Goal: Task Accomplishment & Management: Manage account settings

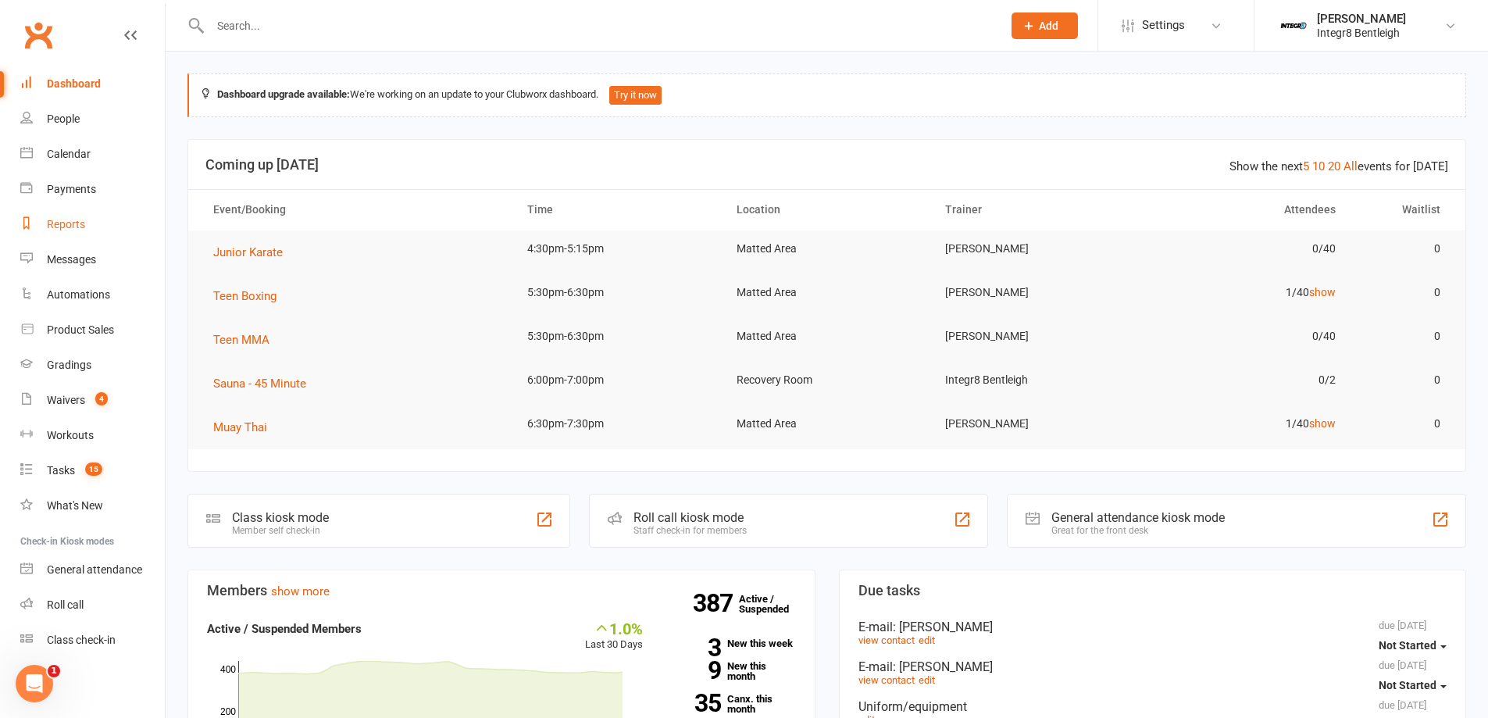
click at [75, 229] on div "Reports" at bounding box center [66, 224] width 38 height 12
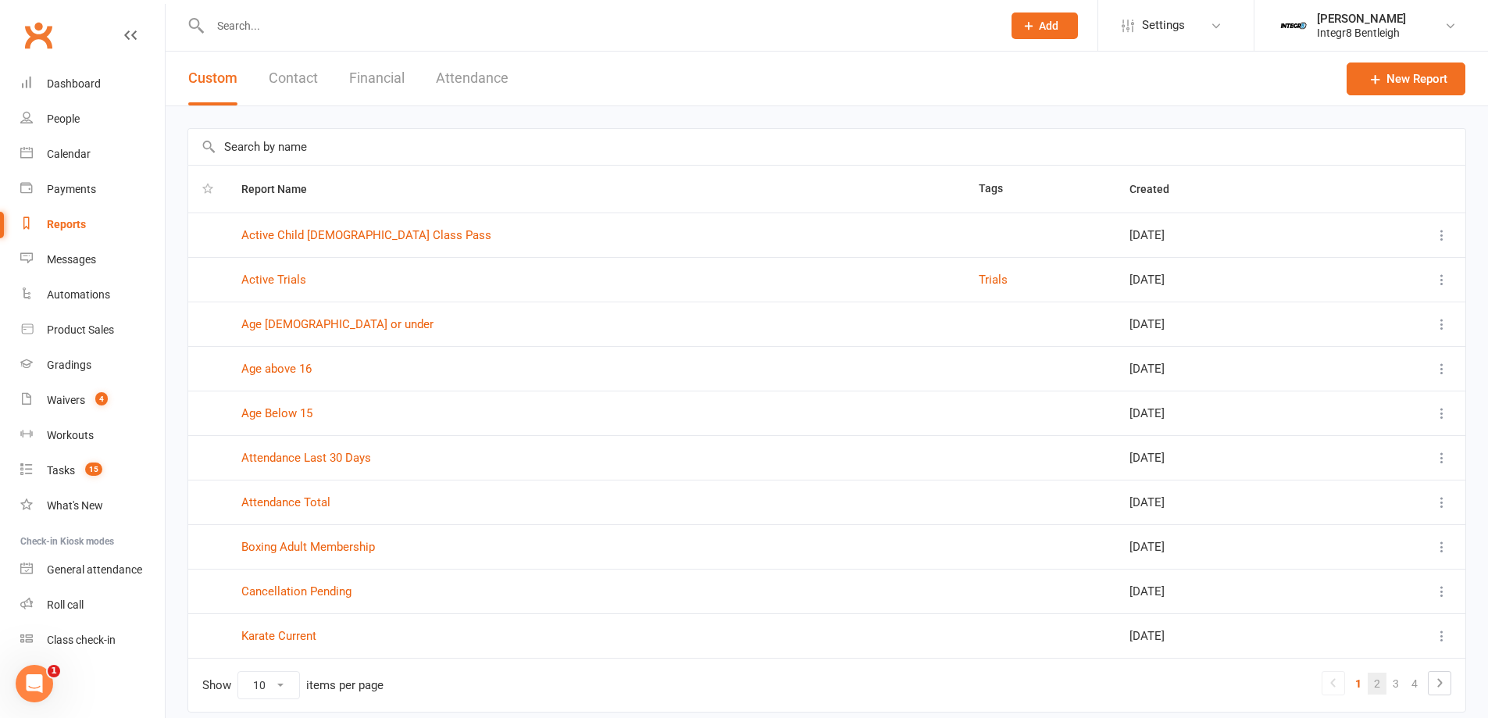
click at [1385, 690] on link "2" at bounding box center [1377, 683] width 19 height 22
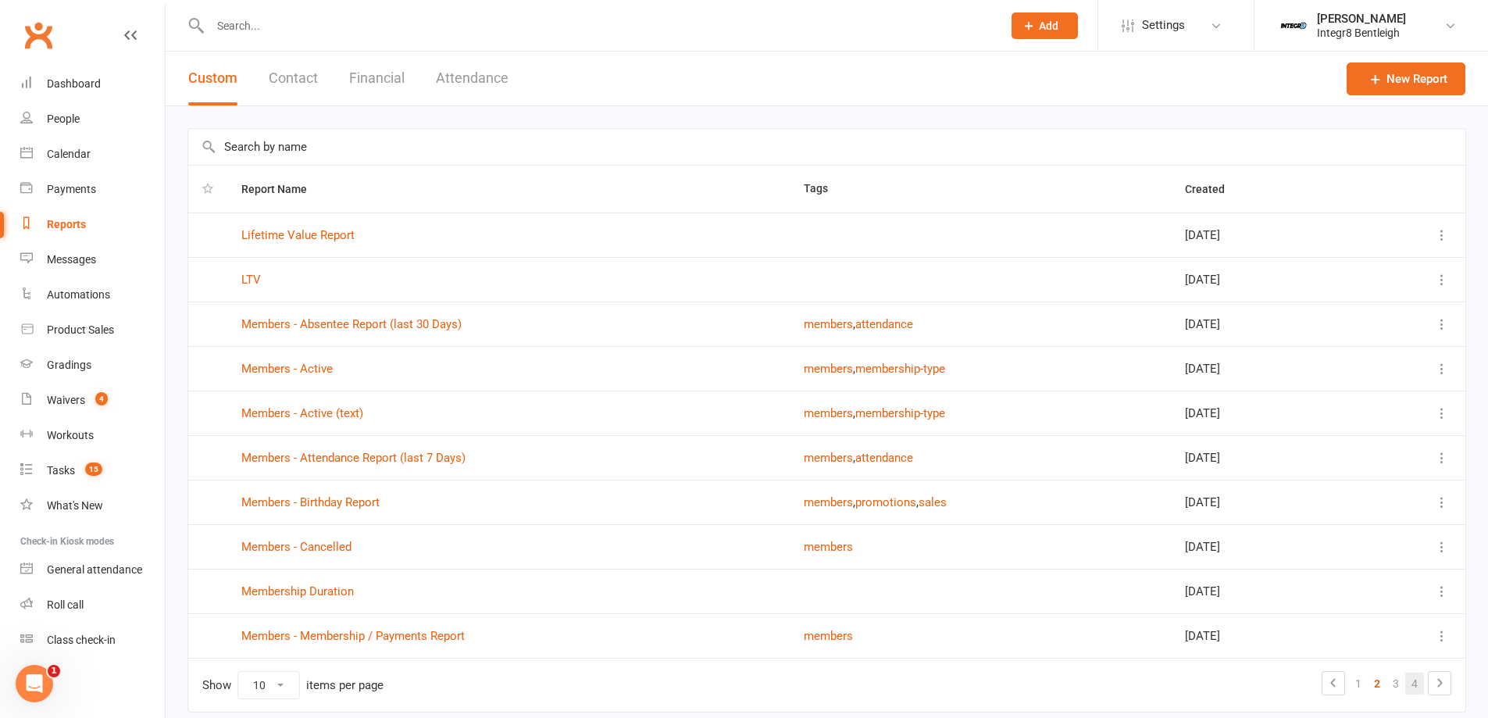
click at [1406, 688] on link "4" at bounding box center [1414, 683] width 19 height 22
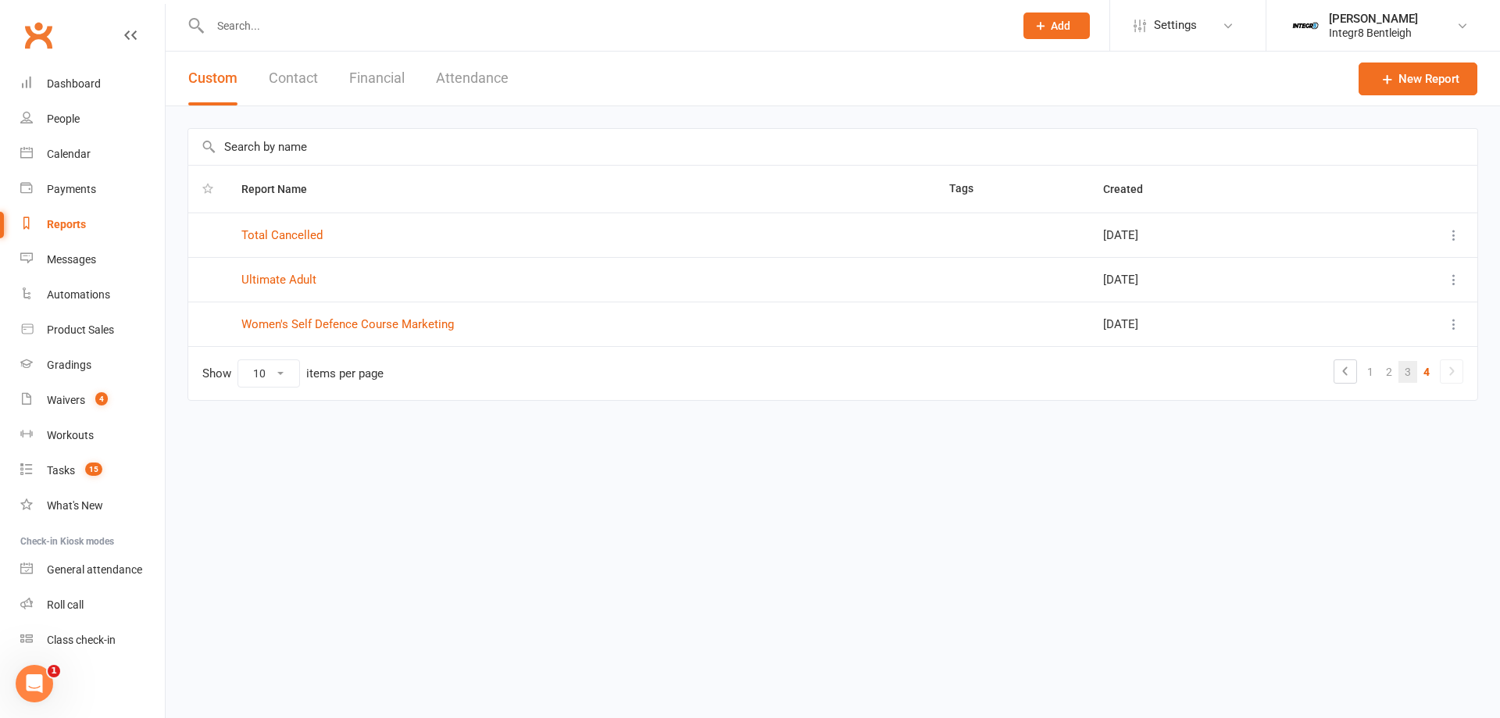
click at [1403, 373] on link "3" at bounding box center [1407, 372] width 19 height 22
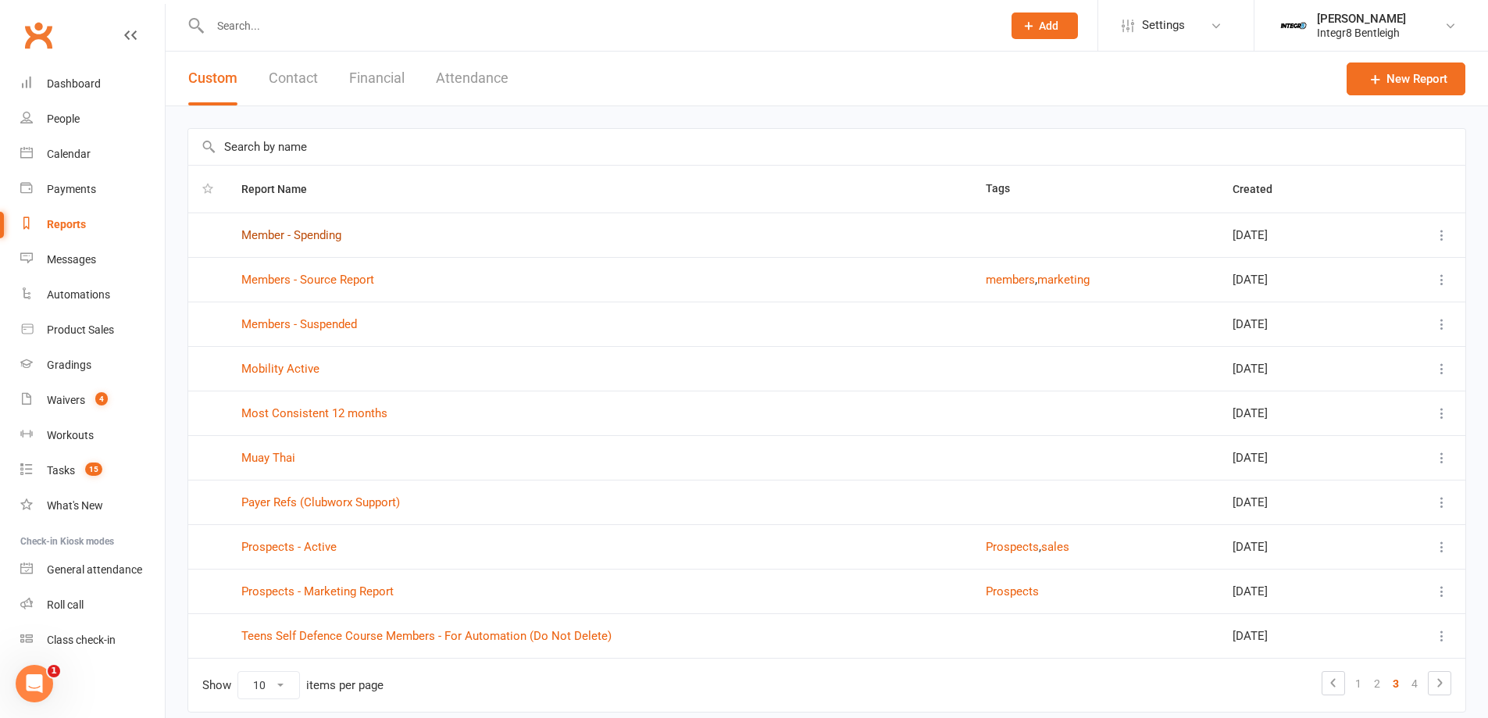
click at [320, 237] on link "Member - Spending" at bounding box center [291, 235] width 100 height 14
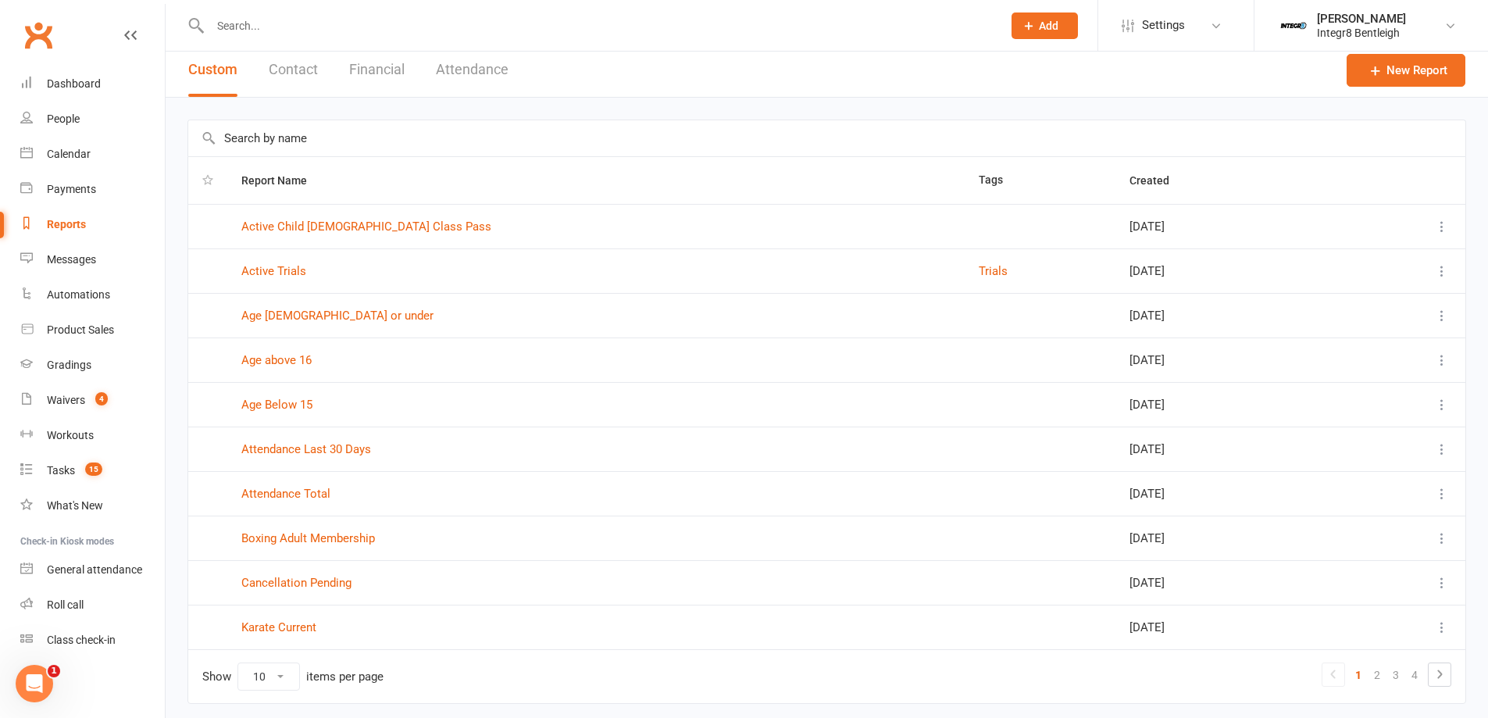
scroll to position [61, 0]
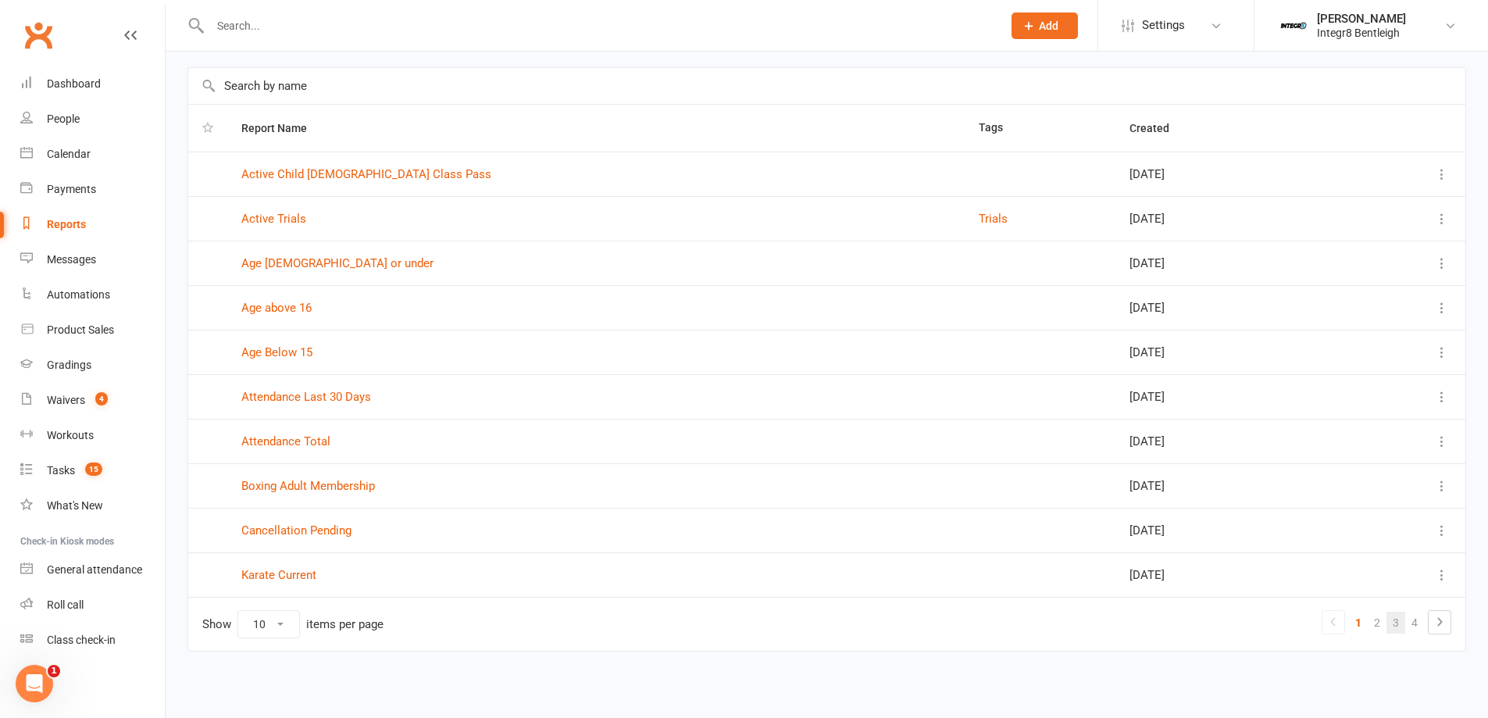
click at [1390, 626] on link "3" at bounding box center [1395, 623] width 19 height 22
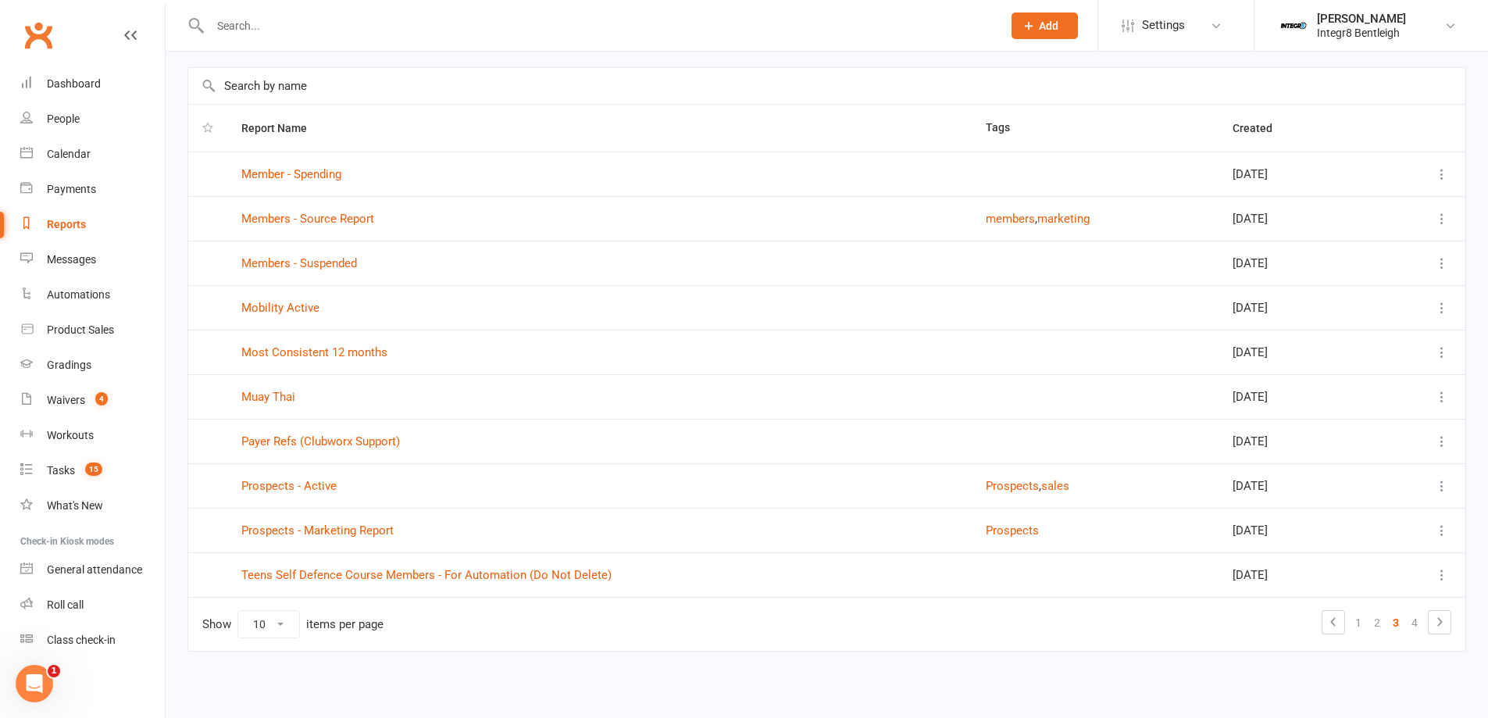
click at [323, 254] on td "Members - Suspended" at bounding box center [599, 263] width 744 height 45
click at [323, 262] on link "Members - Suspended" at bounding box center [299, 263] width 116 height 14
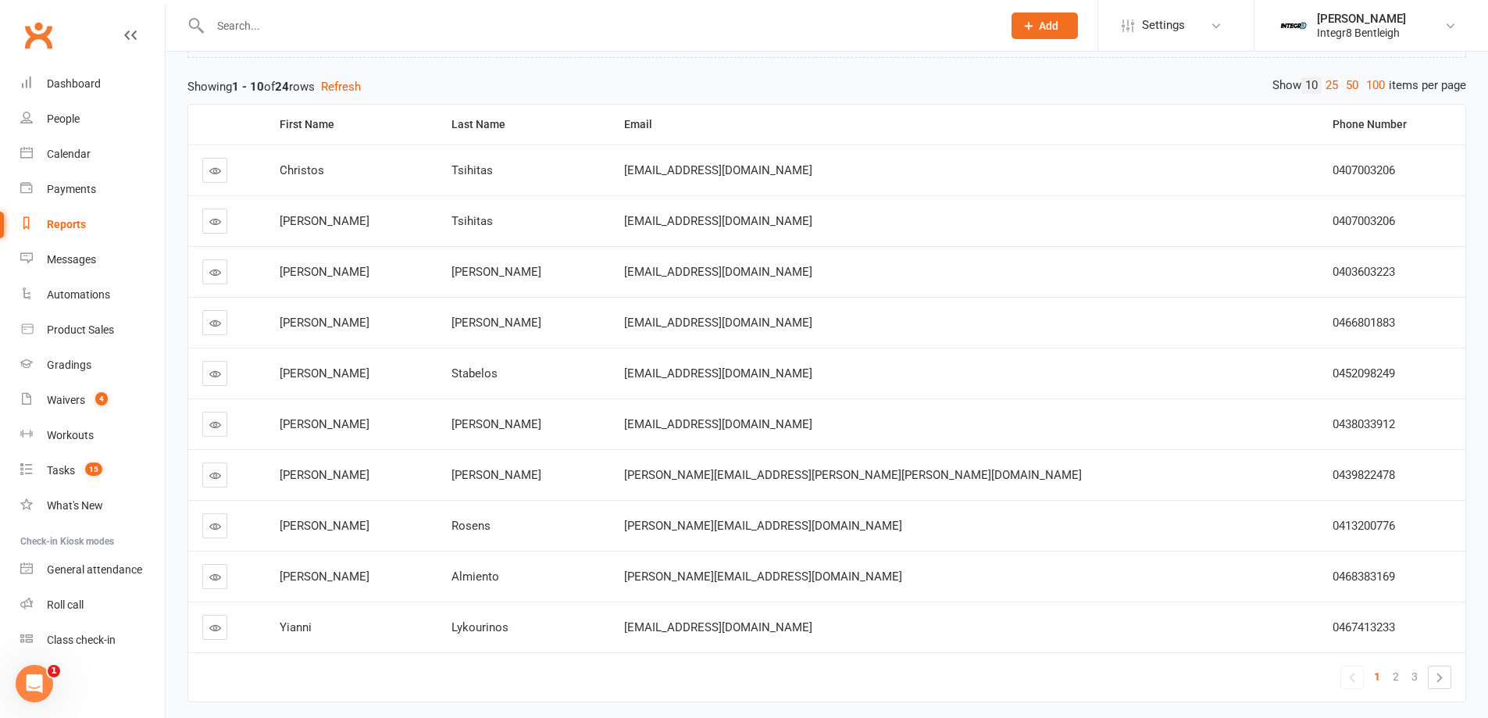
scroll to position [156, 0]
click at [1374, 78] on link "100" at bounding box center [1375, 85] width 27 height 16
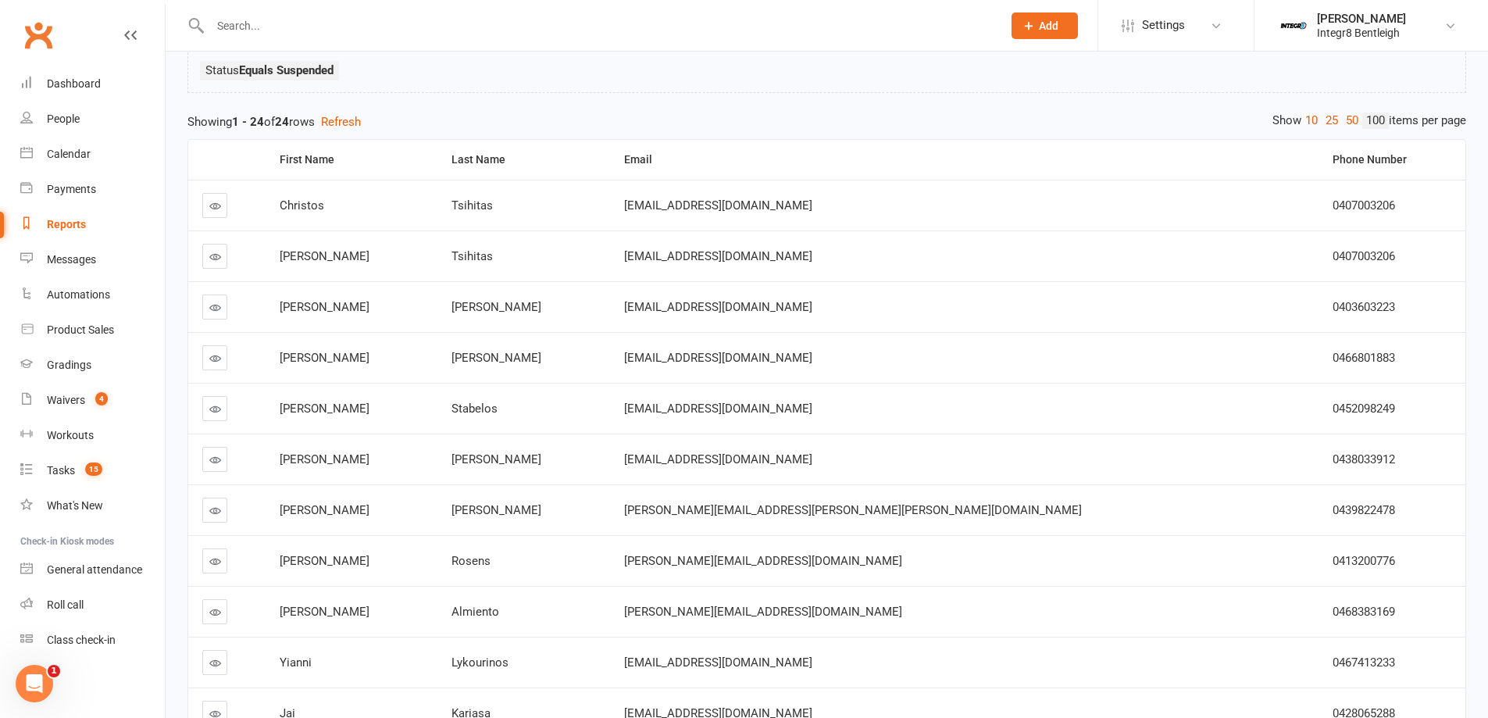
scroll to position [42, 0]
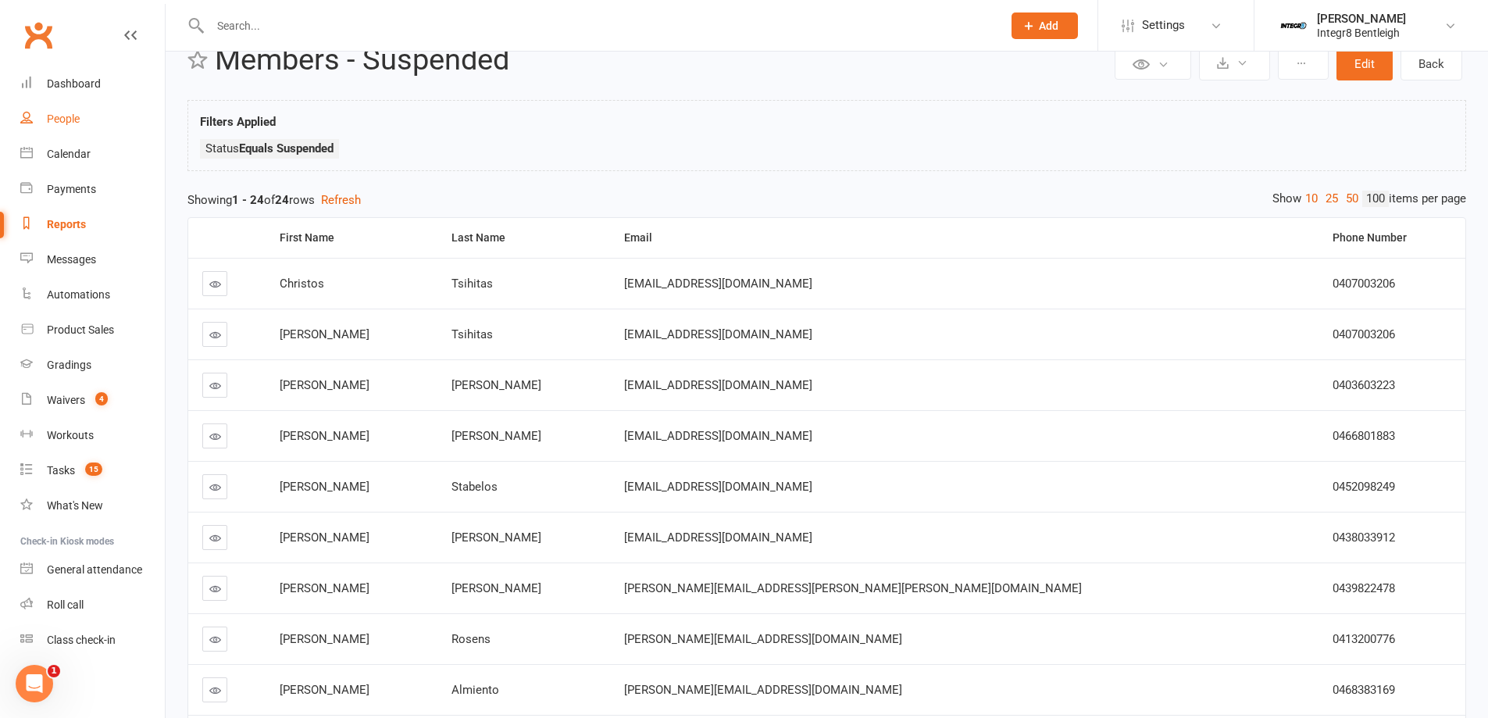
click at [92, 116] on link "People" at bounding box center [92, 119] width 144 height 35
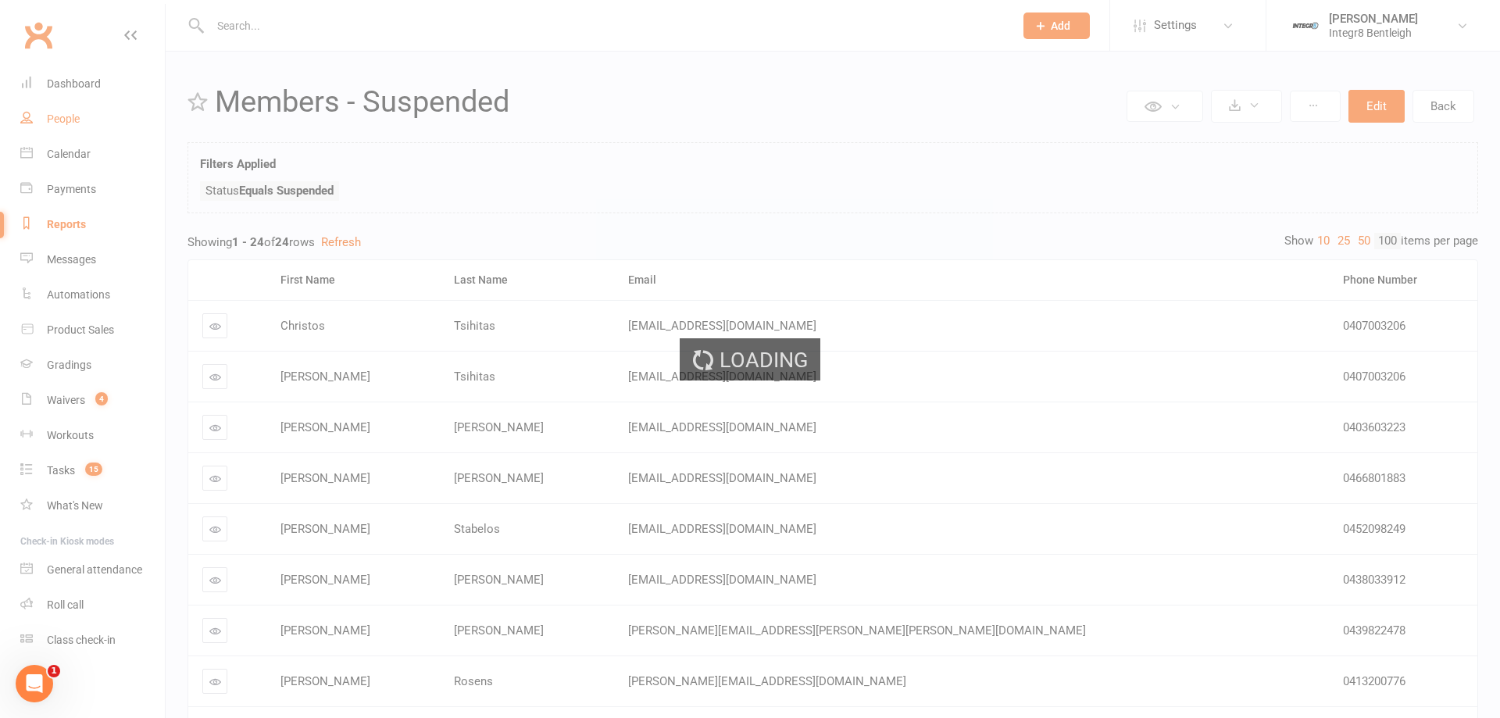
select select "100"
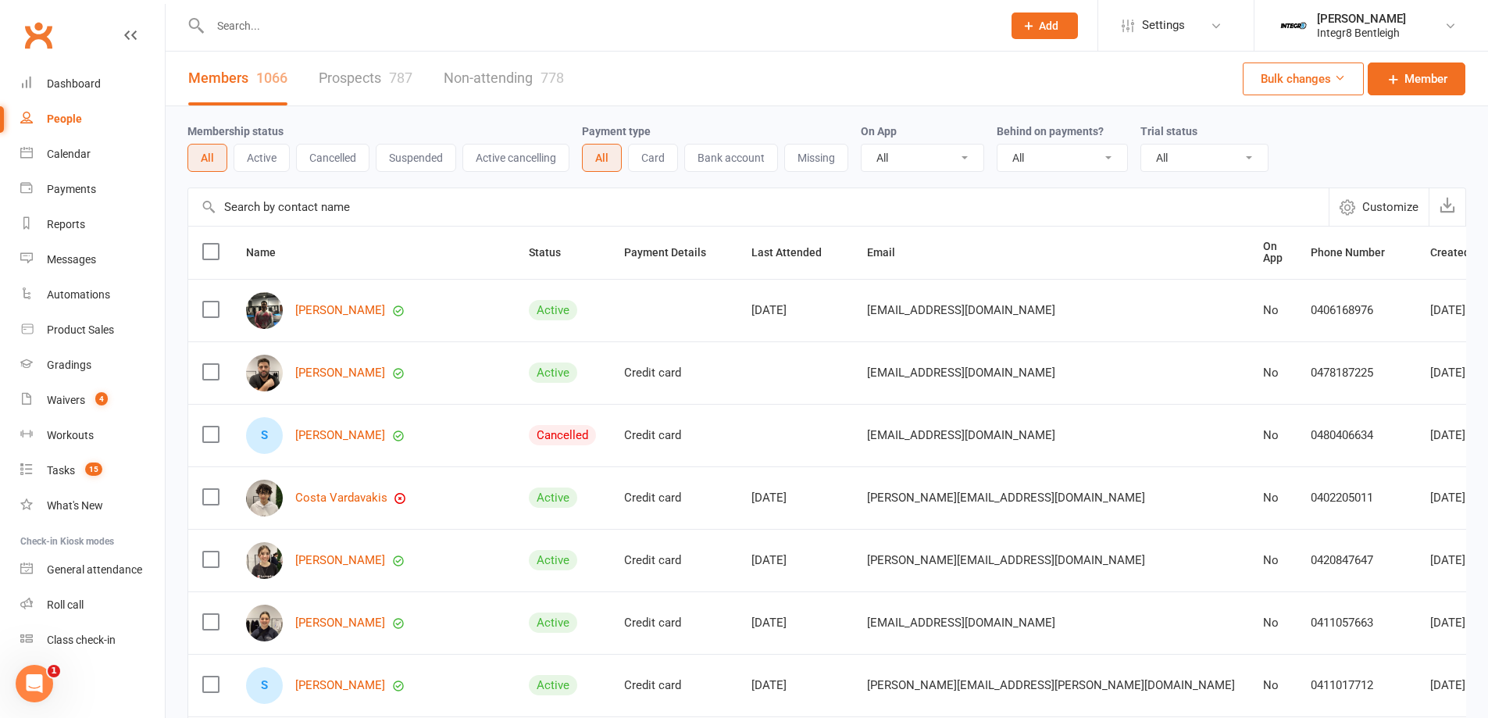
click at [314, 33] on input "text" at bounding box center [598, 26] width 786 height 22
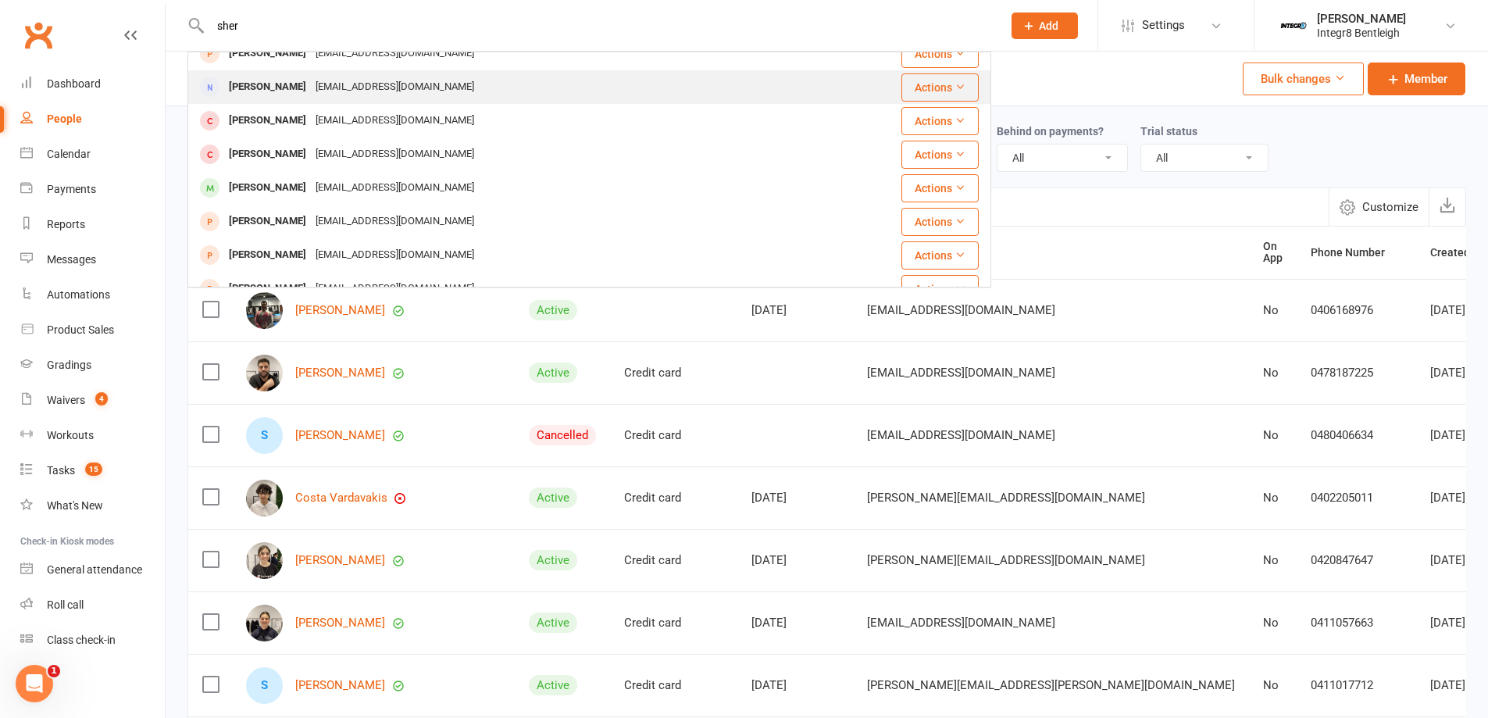
scroll to position [156, 0]
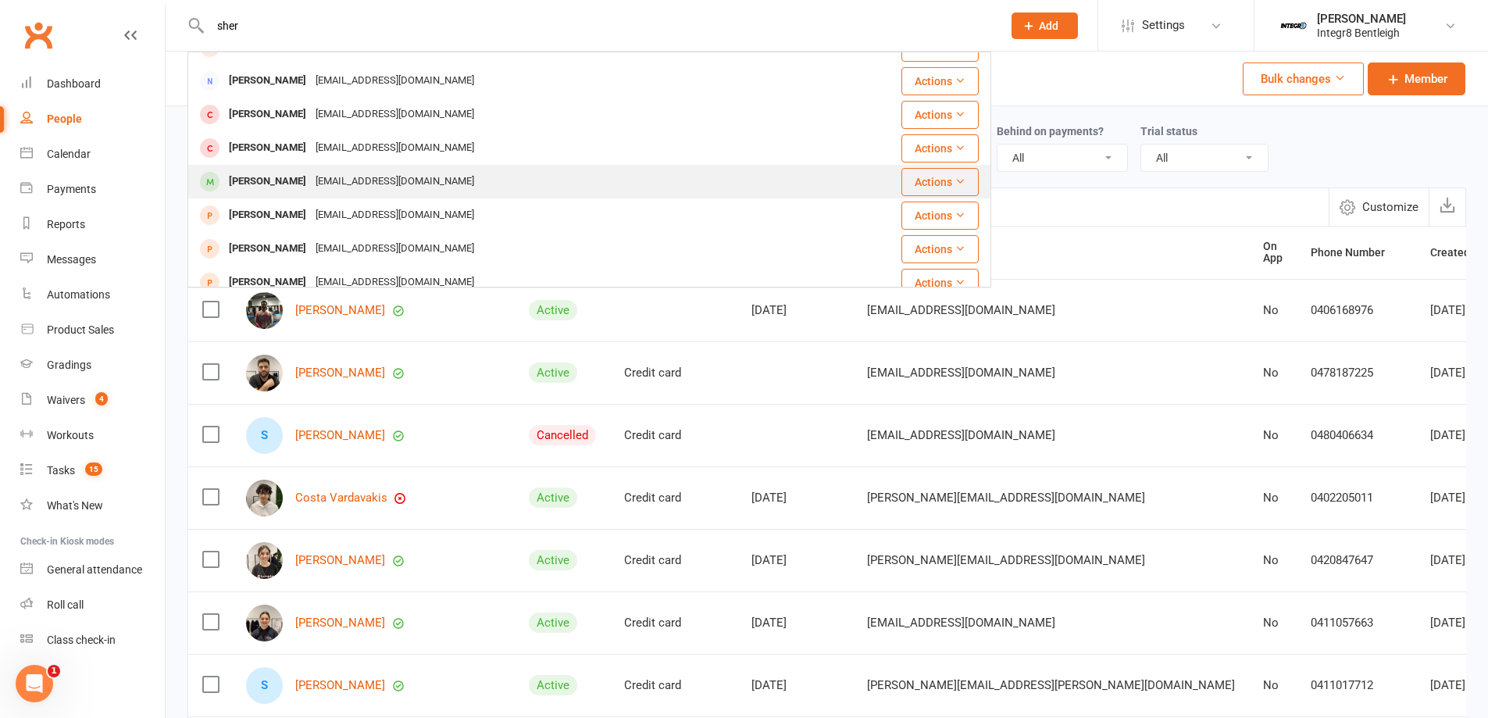
type input "sher"
click at [319, 170] on div "[EMAIL_ADDRESS][DOMAIN_NAME]" at bounding box center [395, 181] width 168 height 23
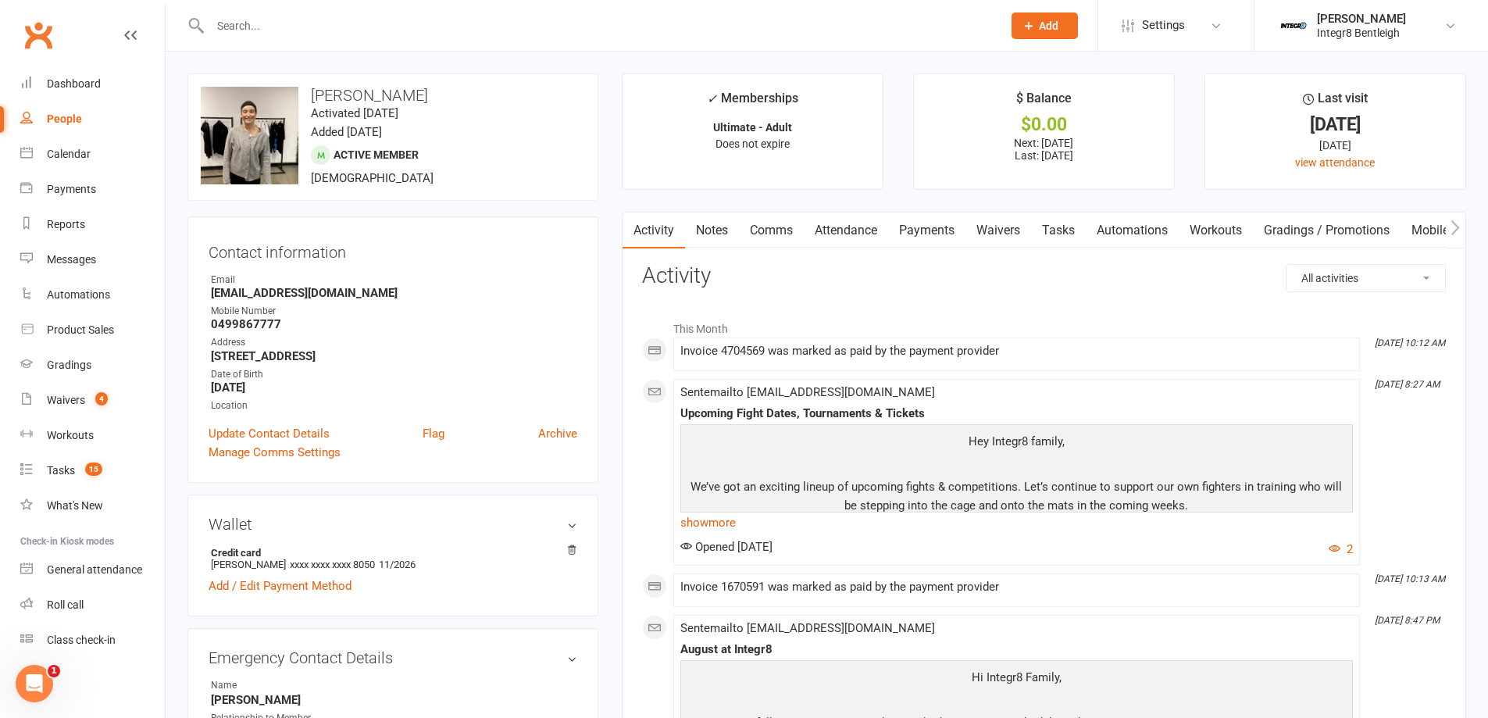
click at [703, 231] on link "Notes" at bounding box center [712, 230] width 54 height 36
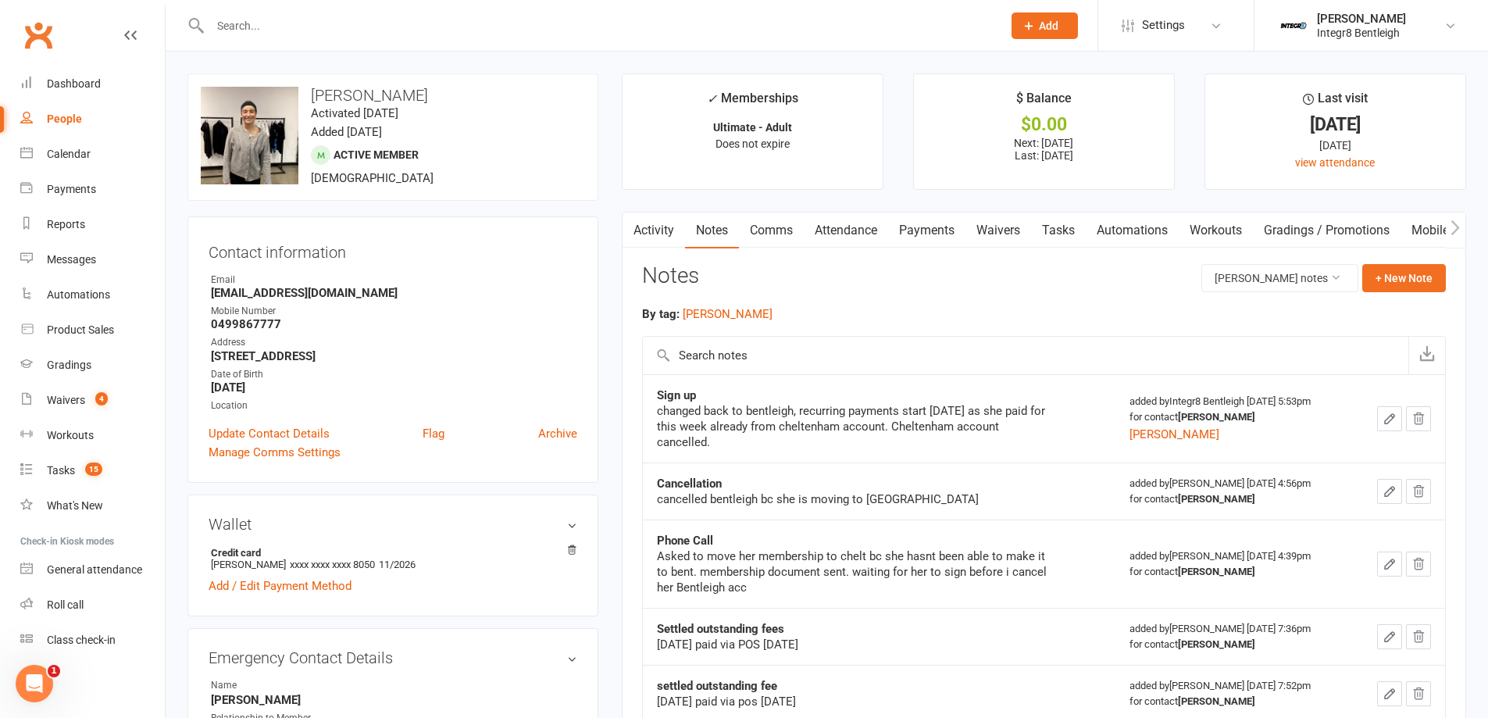
click at [672, 229] on link "Activity" at bounding box center [653, 230] width 62 height 36
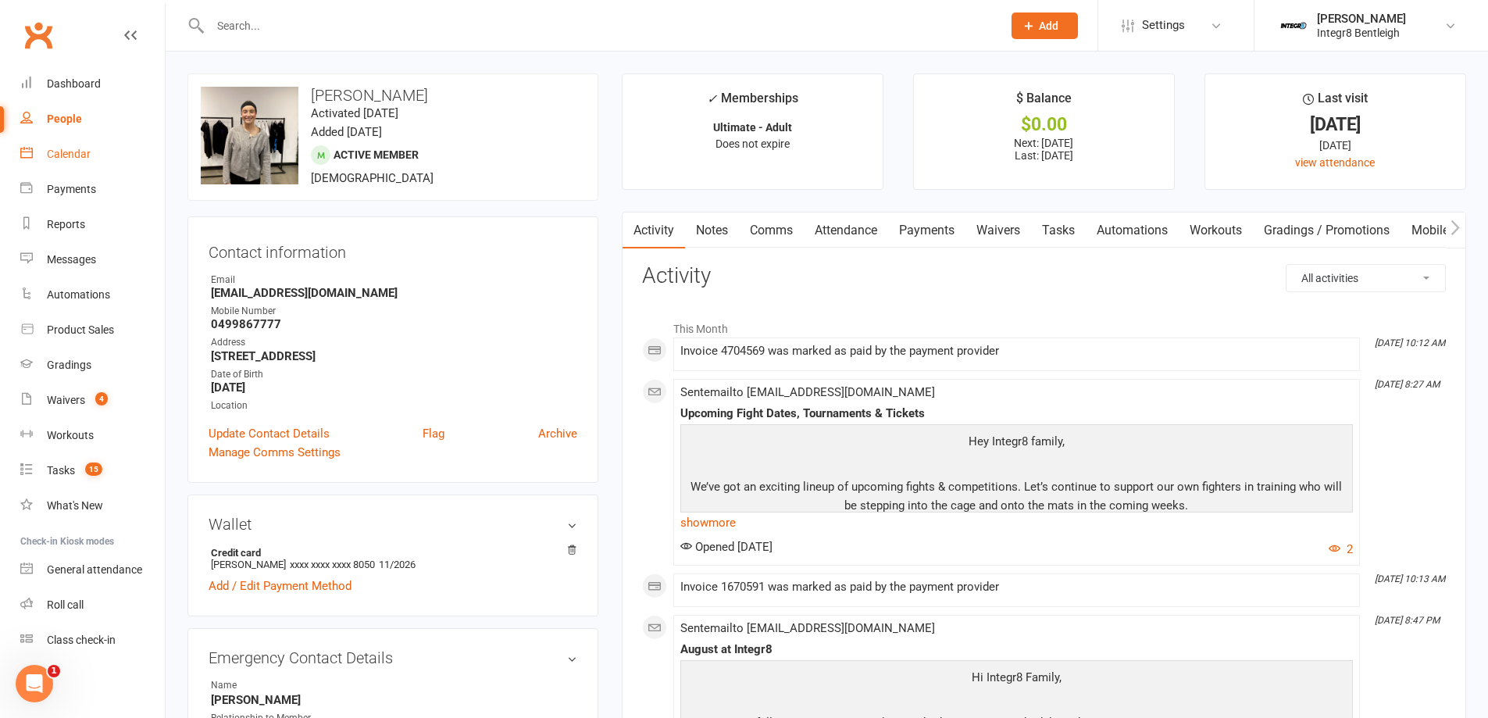
click at [71, 154] on div "Calendar" at bounding box center [69, 154] width 44 height 12
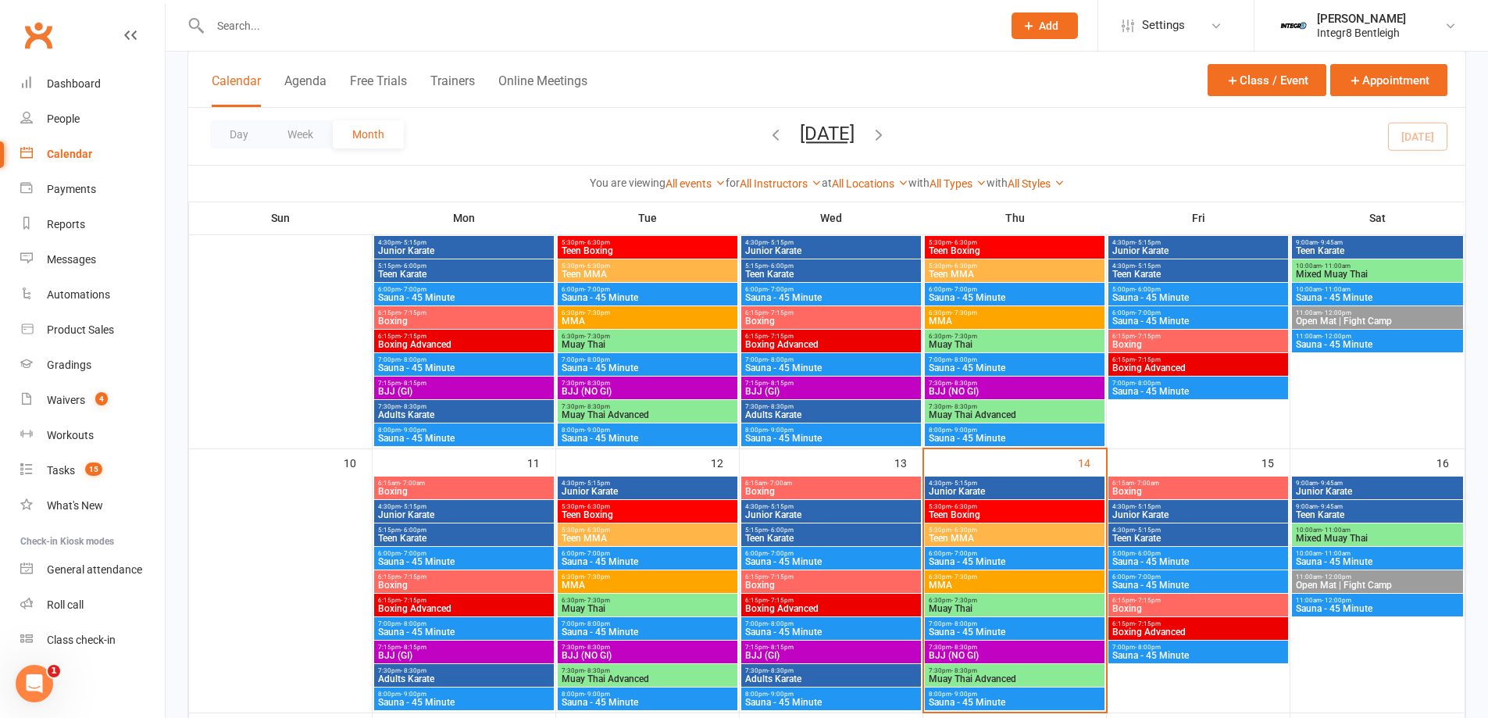
scroll to position [312, 0]
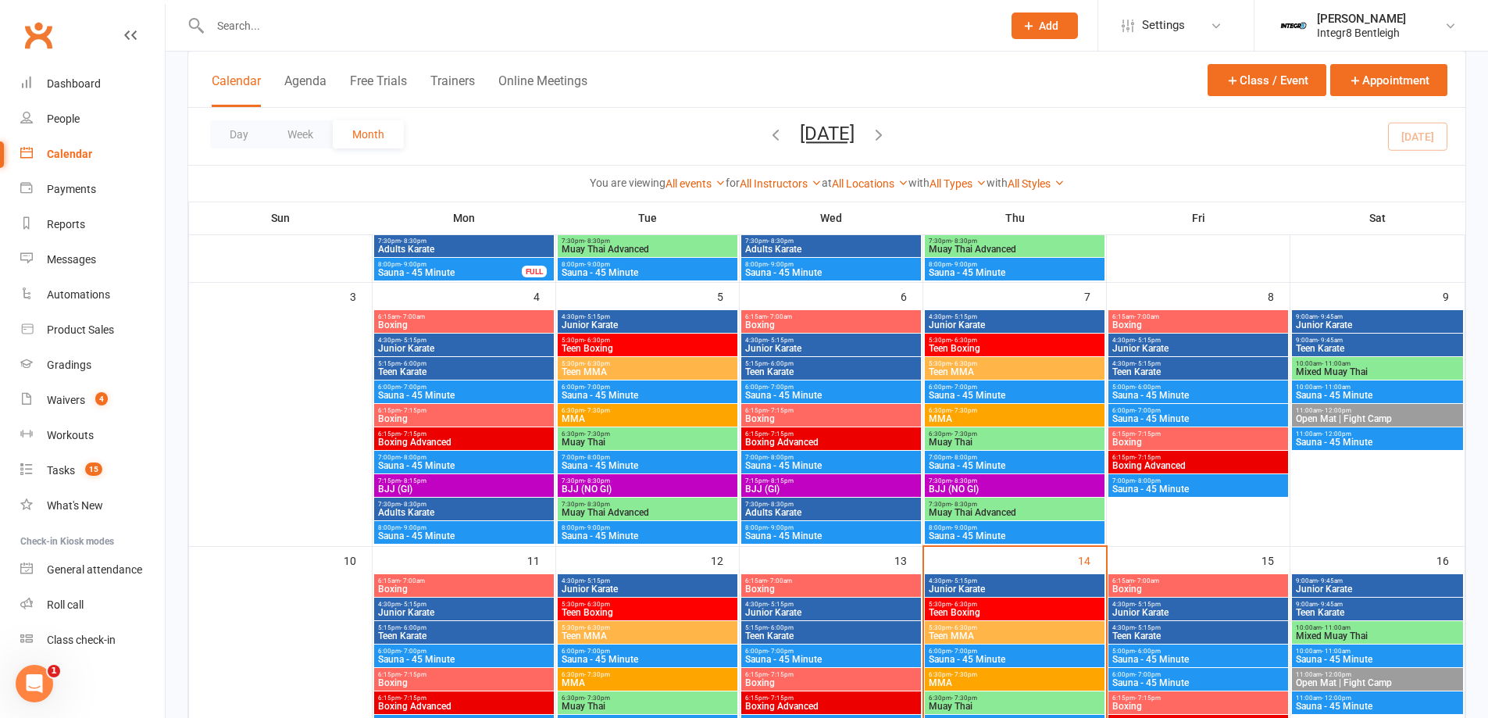
click at [443, 269] on span "Sauna - 45 Minute" at bounding box center [449, 272] width 145 height 9
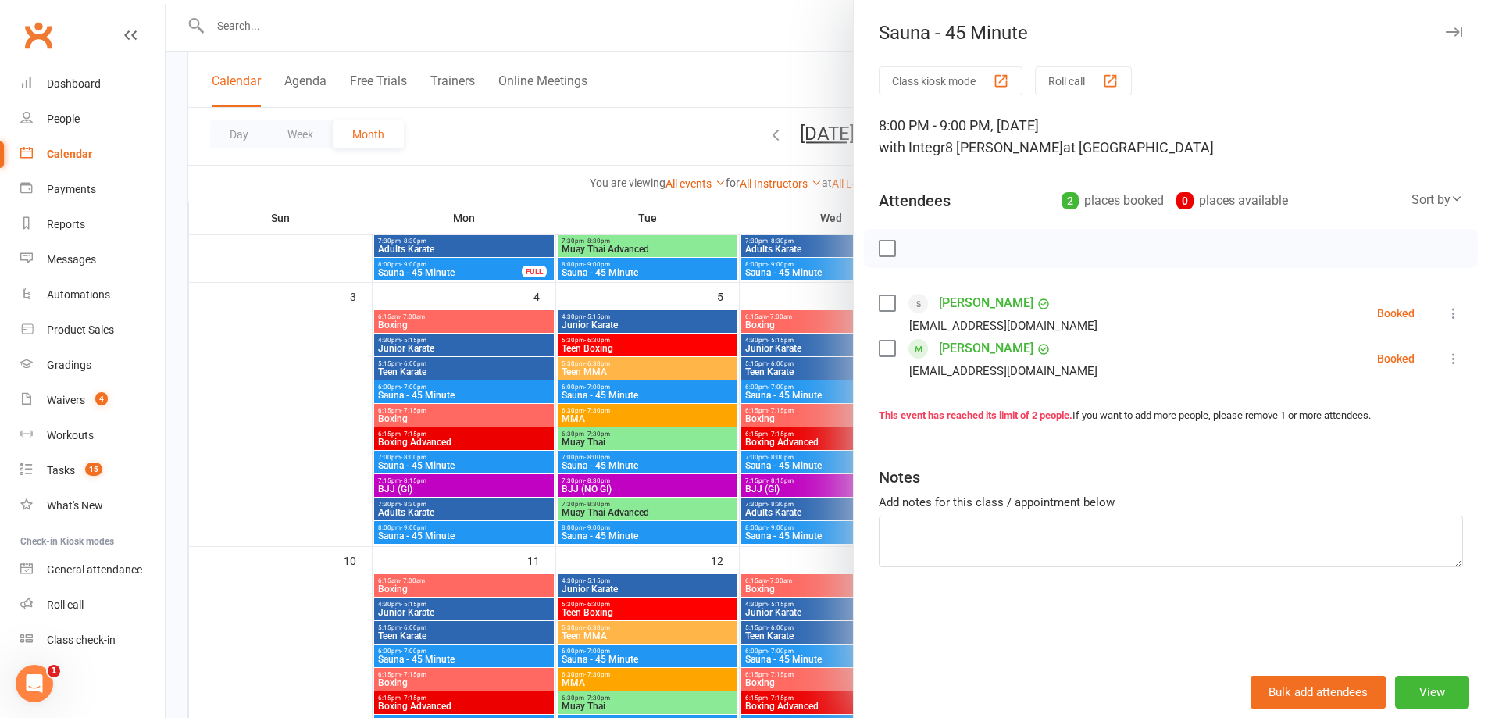
click at [257, 302] on div at bounding box center [827, 359] width 1322 height 718
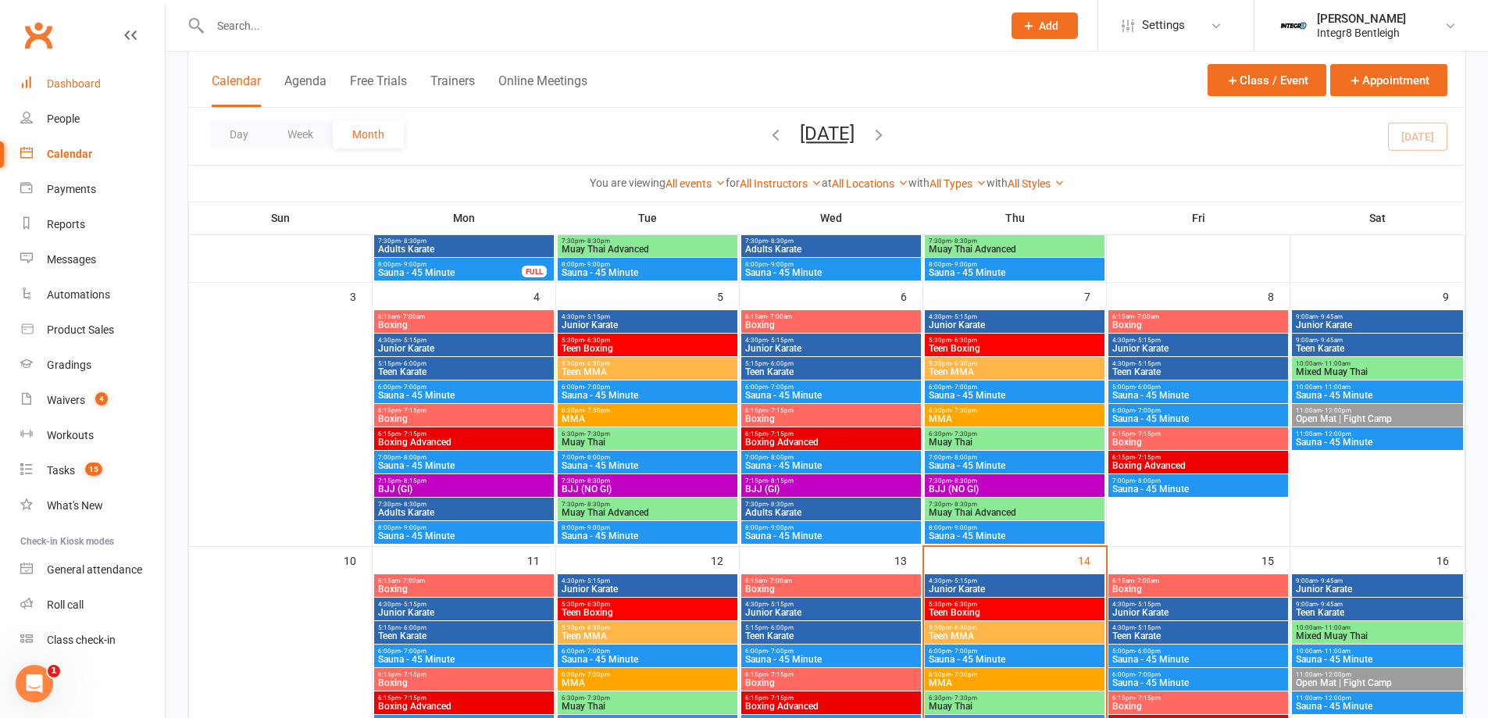
click at [77, 75] on link "Dashboard" at bounding box center [92, 83] width 144 height 35
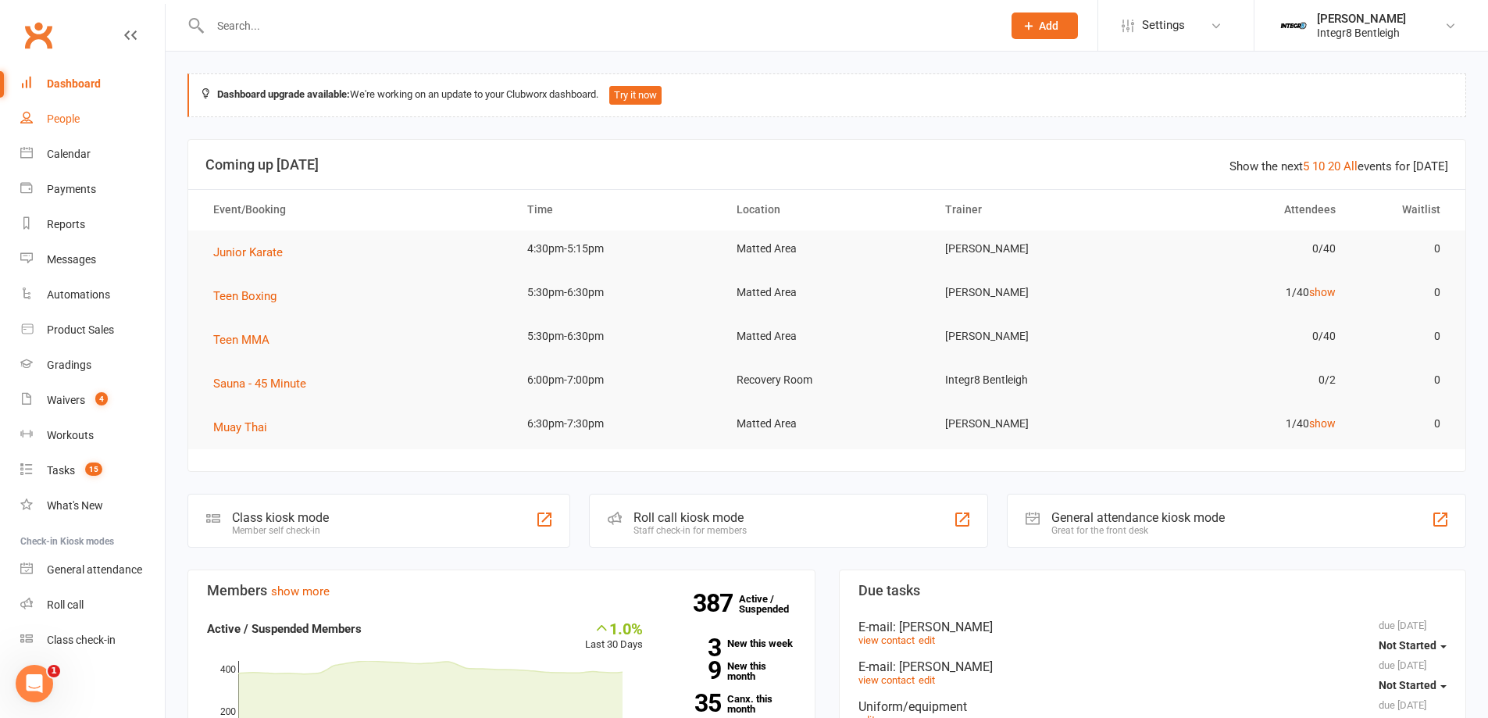
click at [77, 111] on link "People" at bounding box center [92, 119] width 144 height 35
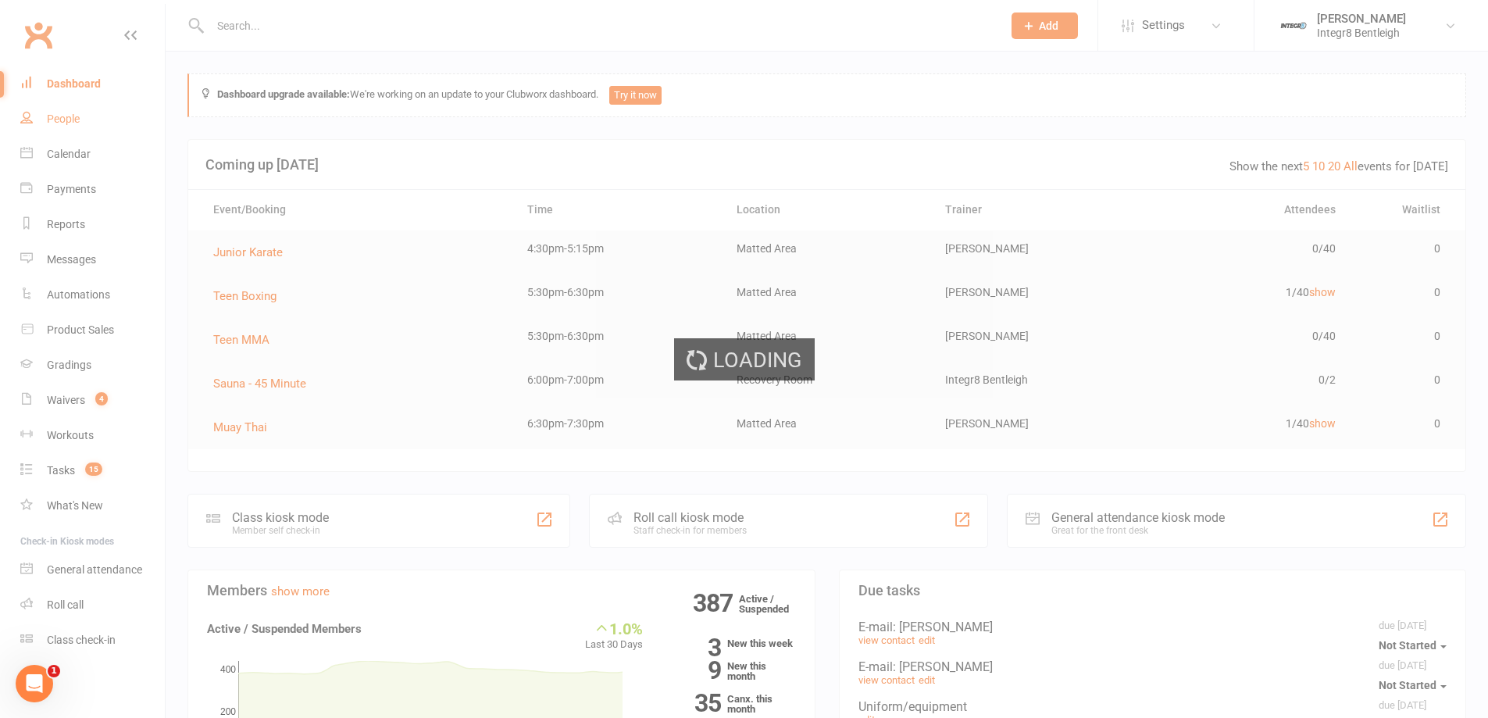
select select "100"
